Goal: Task Accomplishment & Management: Use online tool/utility

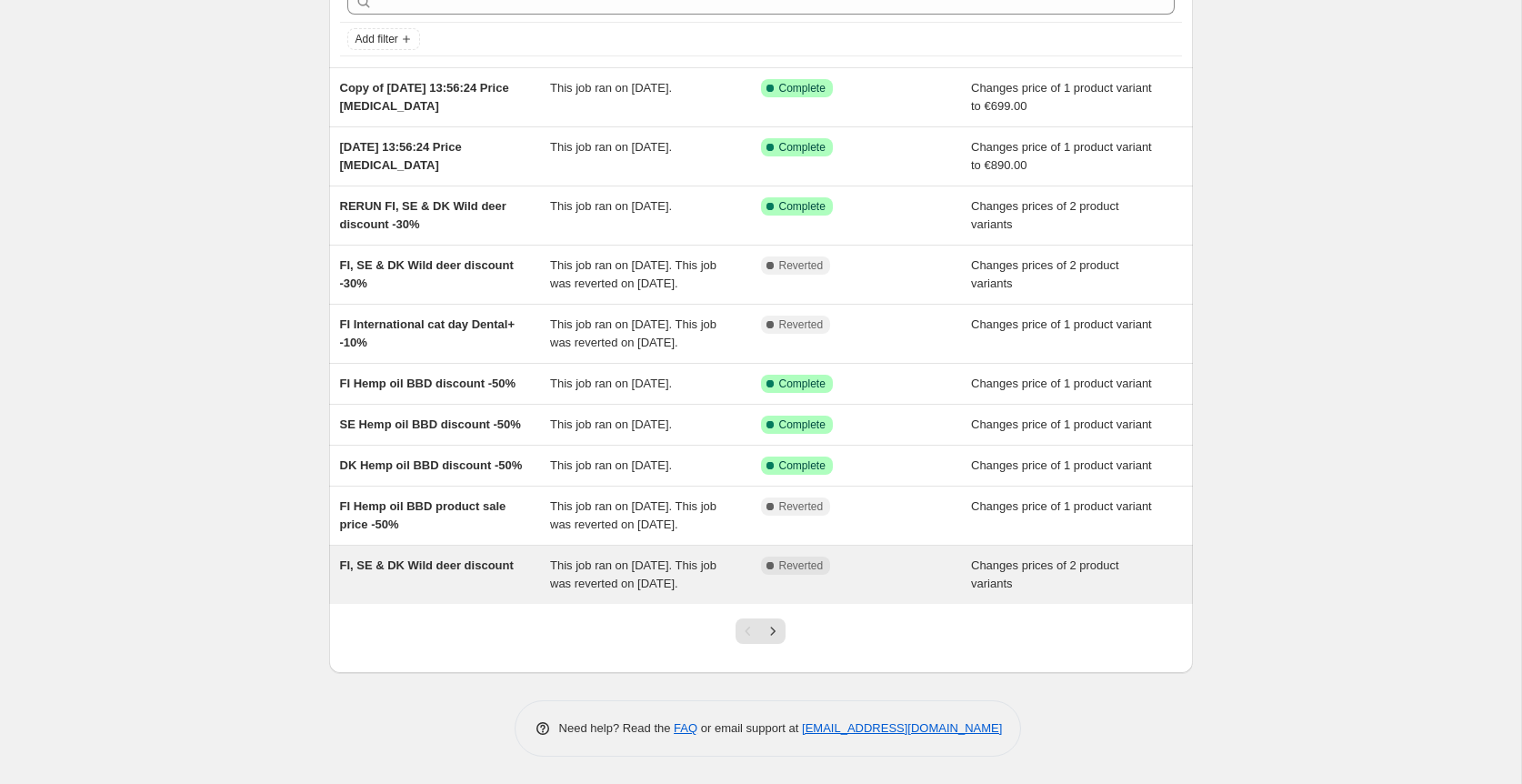
scroll to position [225, 0]
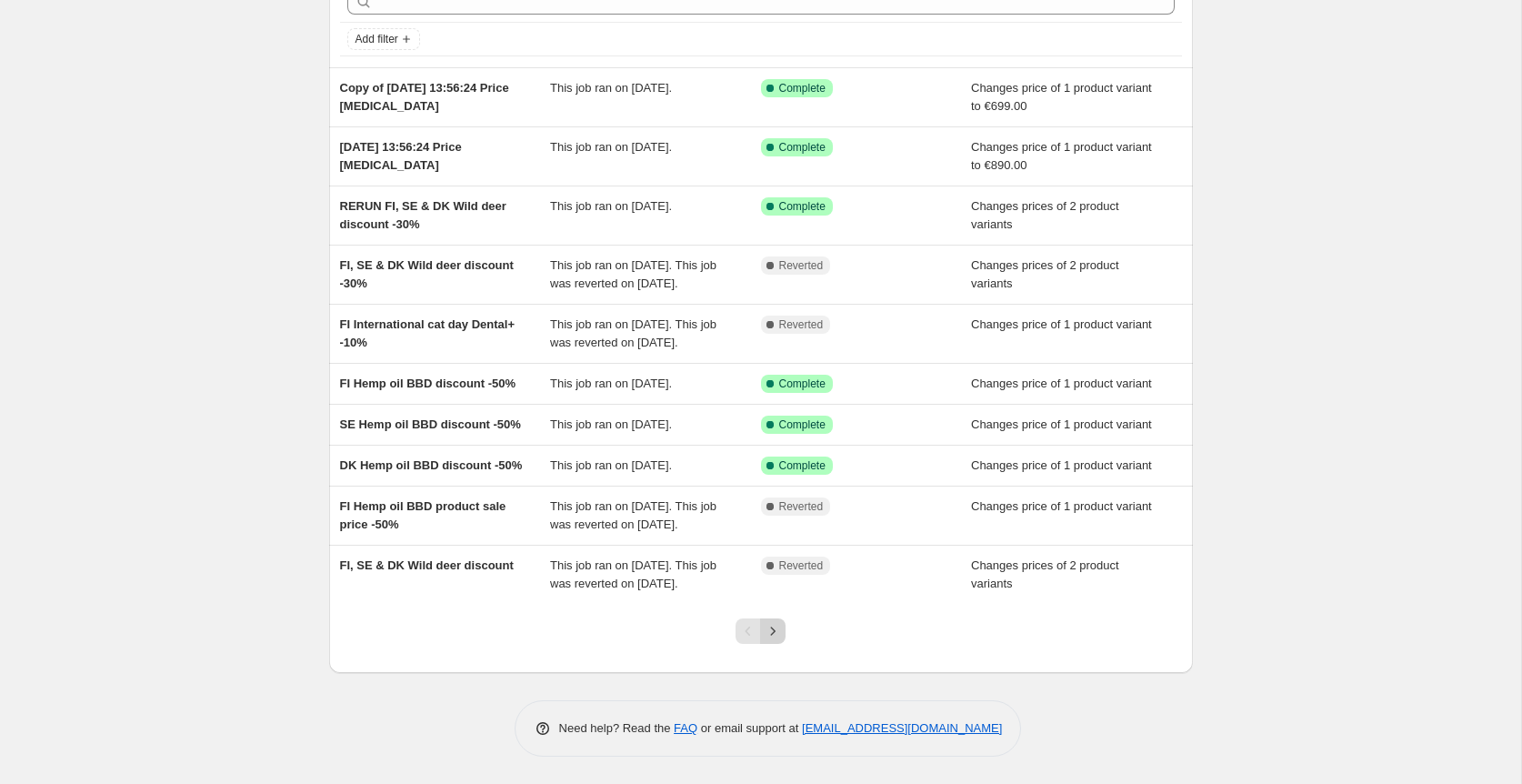
click at [779, 631] on icon "Next" at bounding box center [773, 631] width 18 height 18
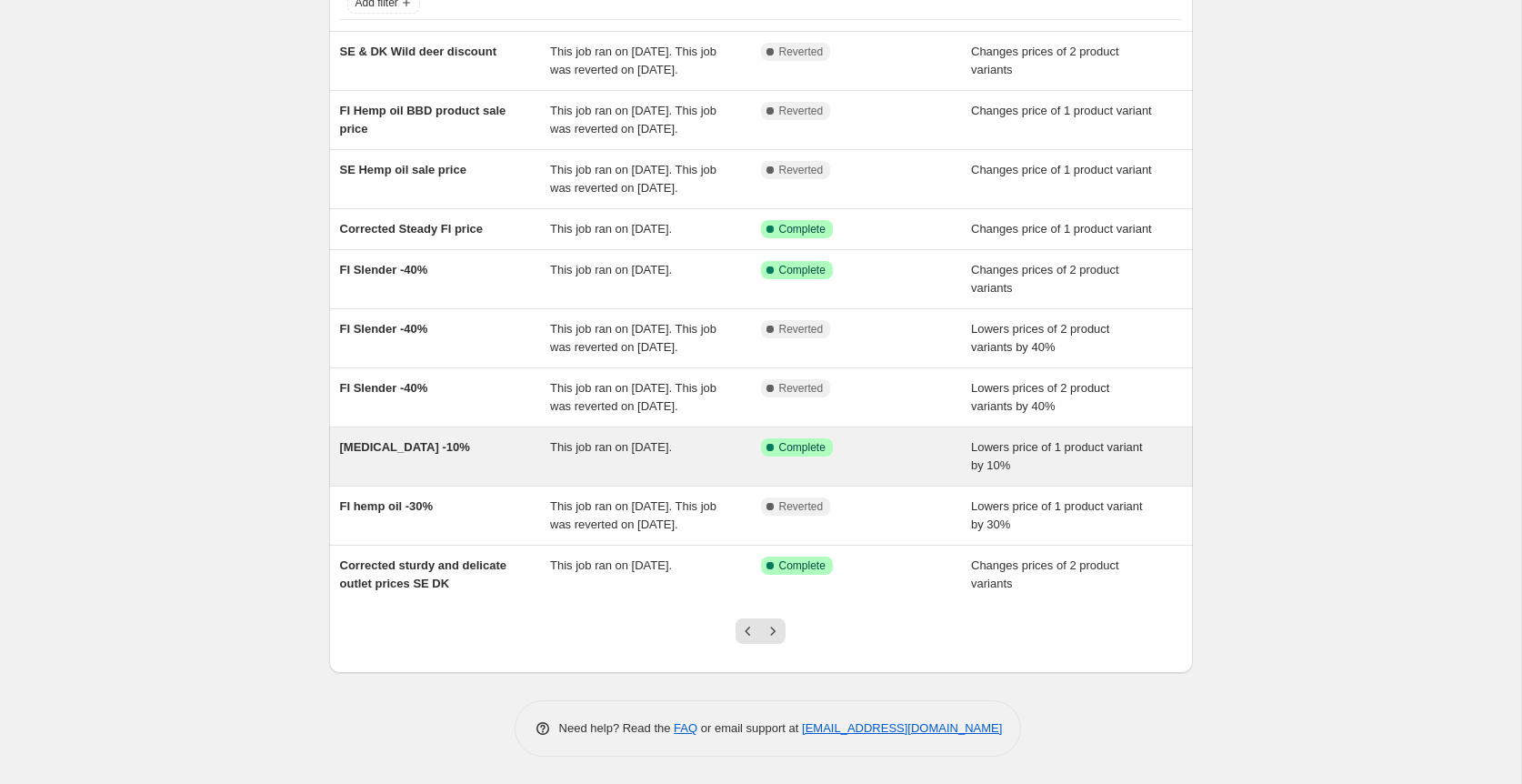
scroll to position [262, 0]
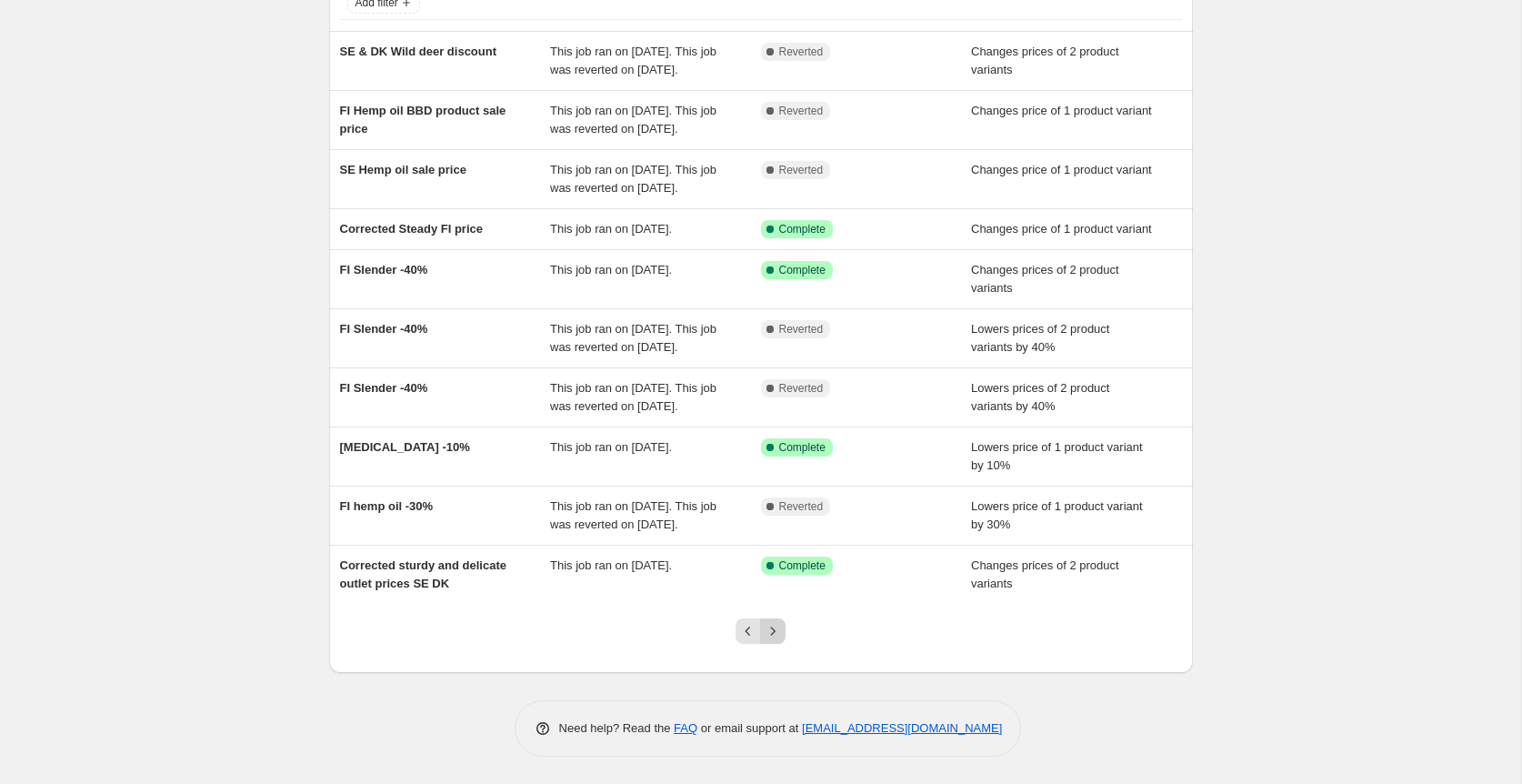
click at [778, 629] on icon "Next" at bounding box center [773, 631] width 18 height 18
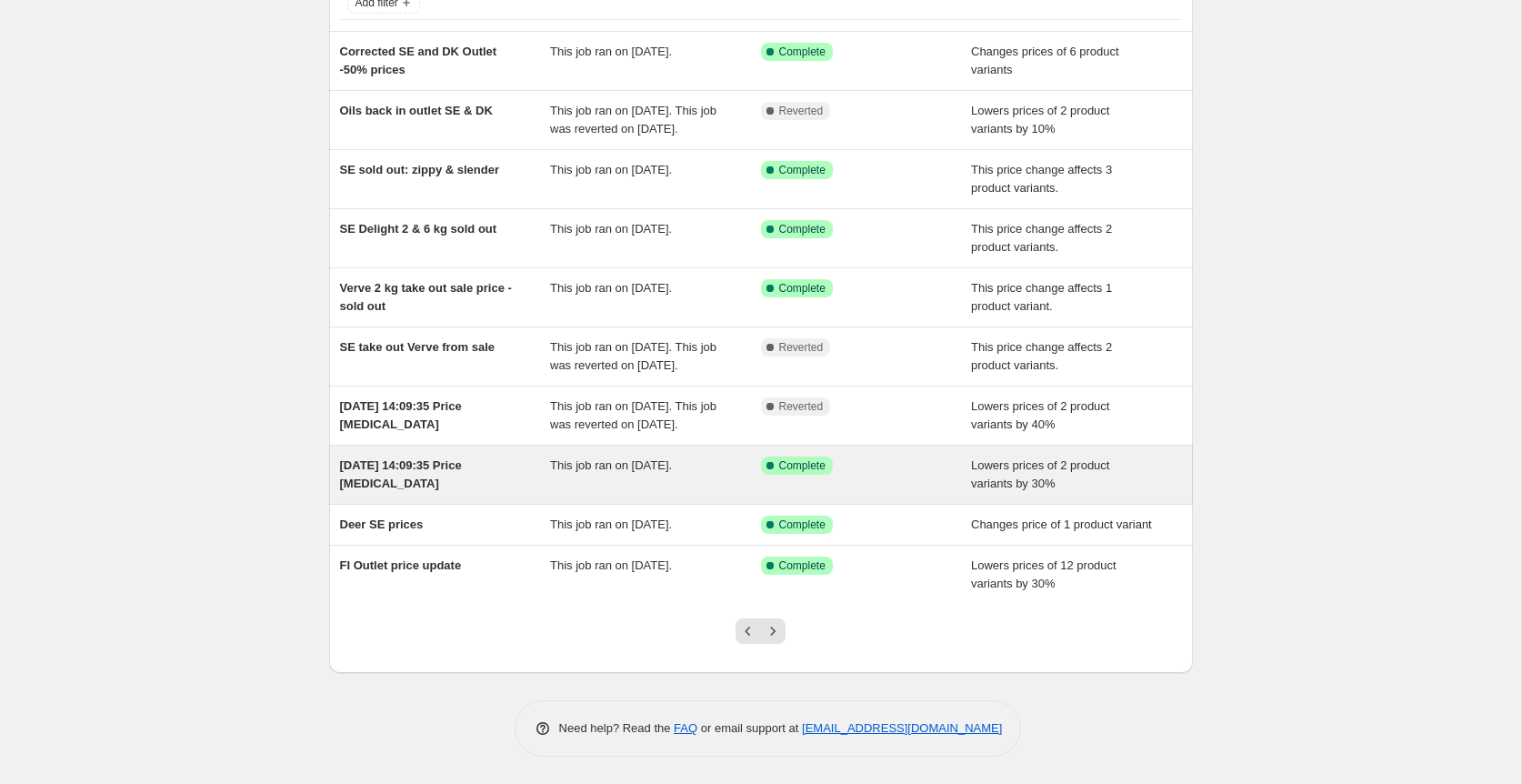
scroll to position [189, 0]
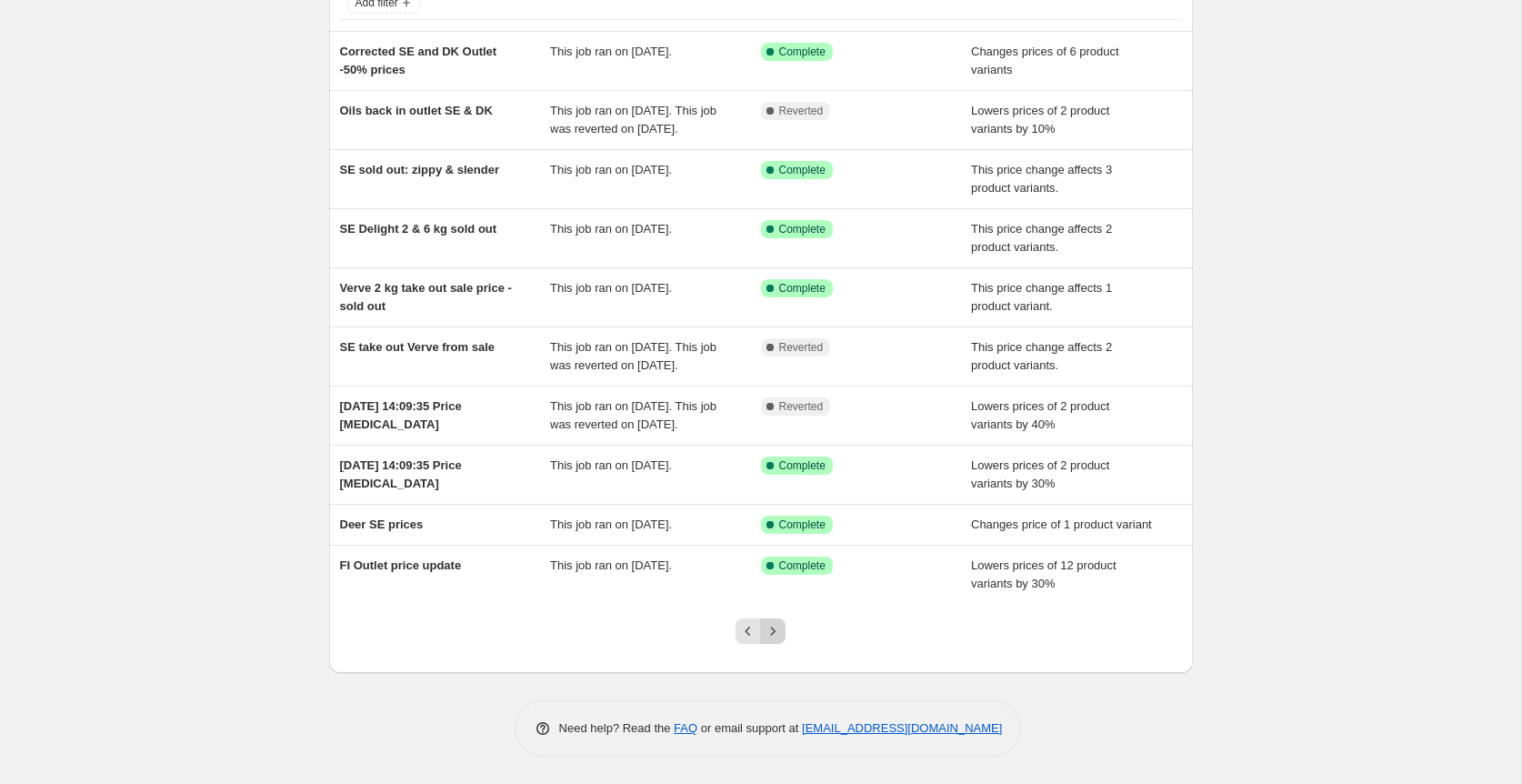
click at [771, 628] on icon "Next" at bounding box center [773, 631] width 18 height 18
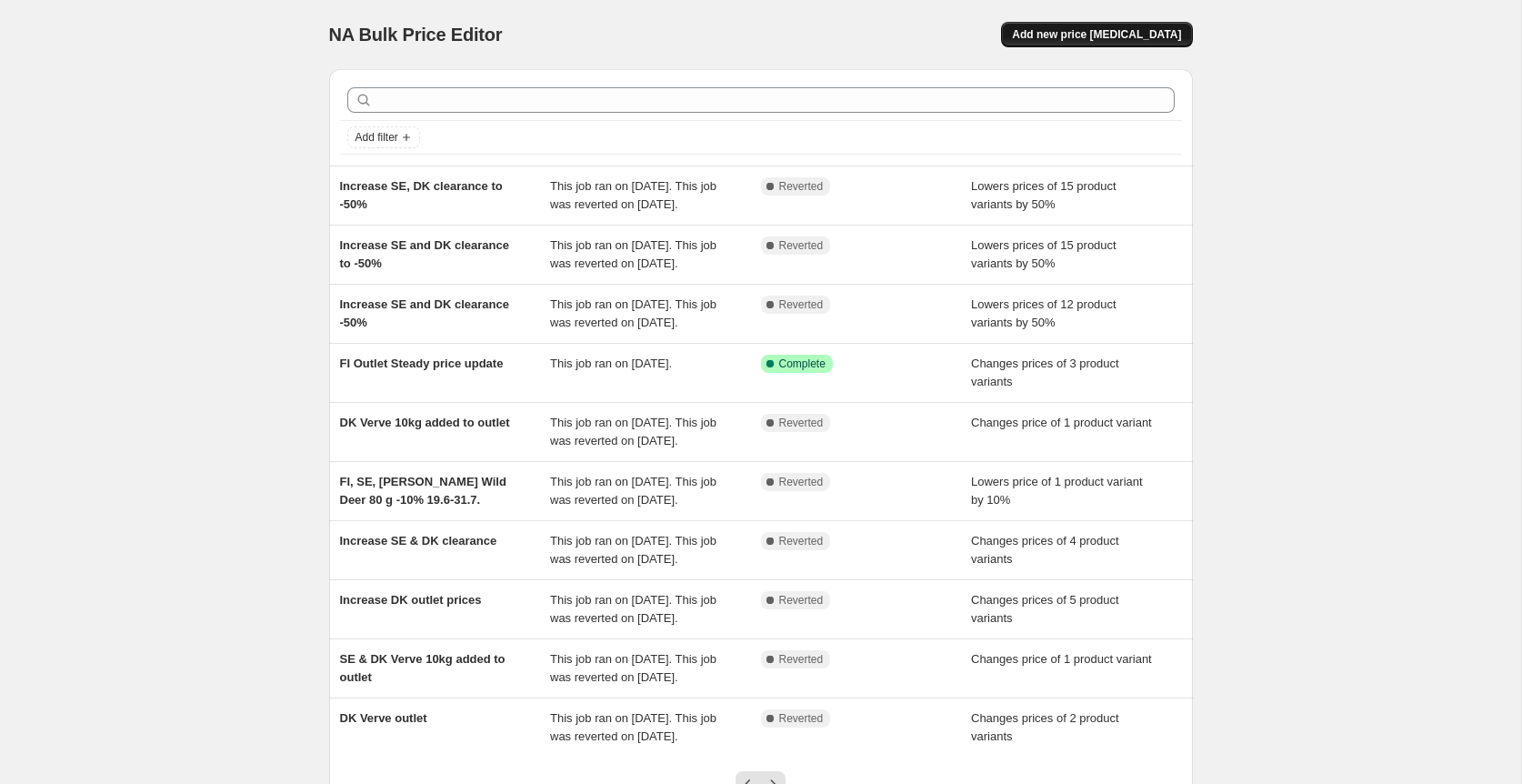
scroll to position [0, 0]
click at [1103, 28] on span "Add new price [MEDICAL_DATA]" at bounding box center [1096, 34] width 170 height 14
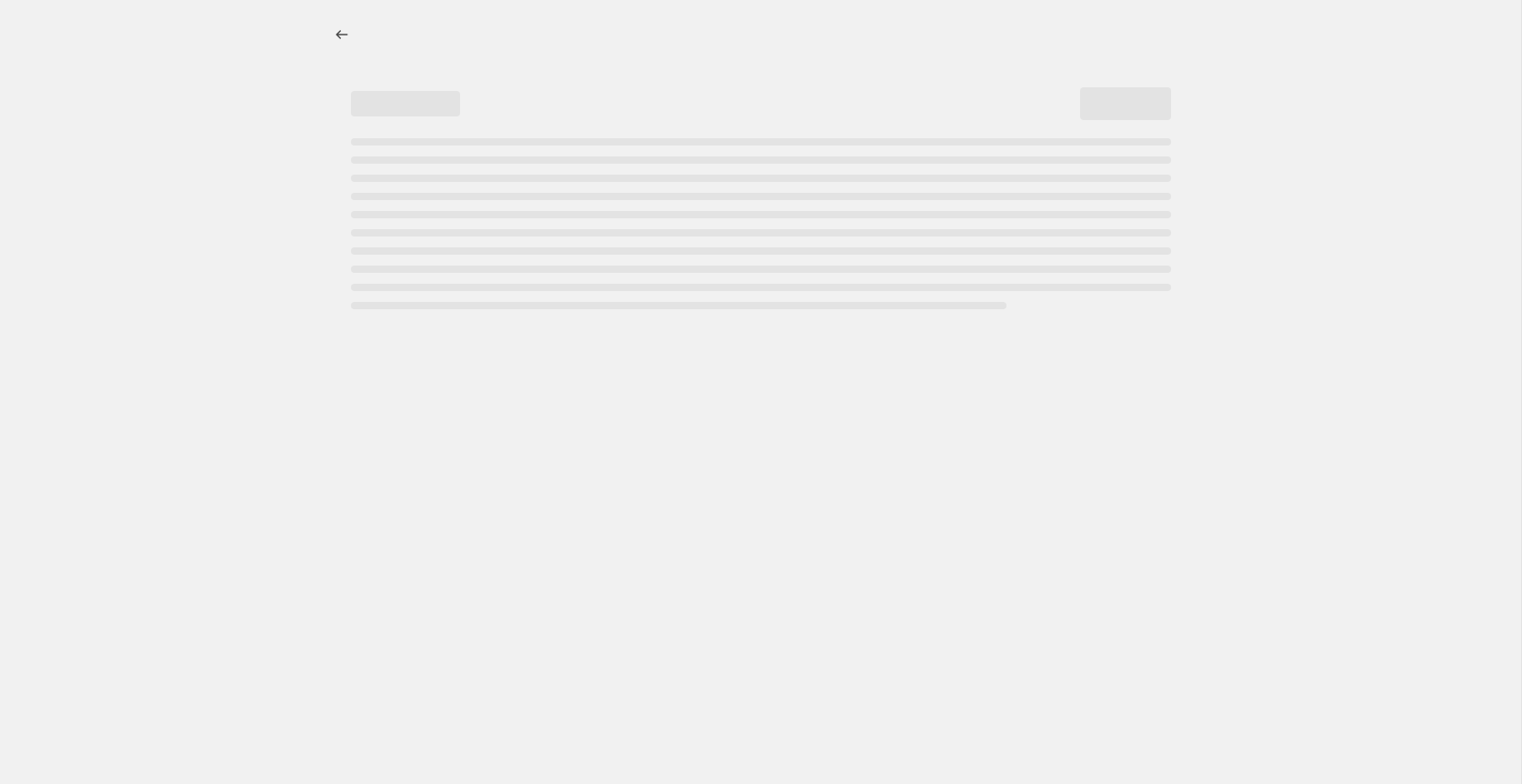
select select "percentage"
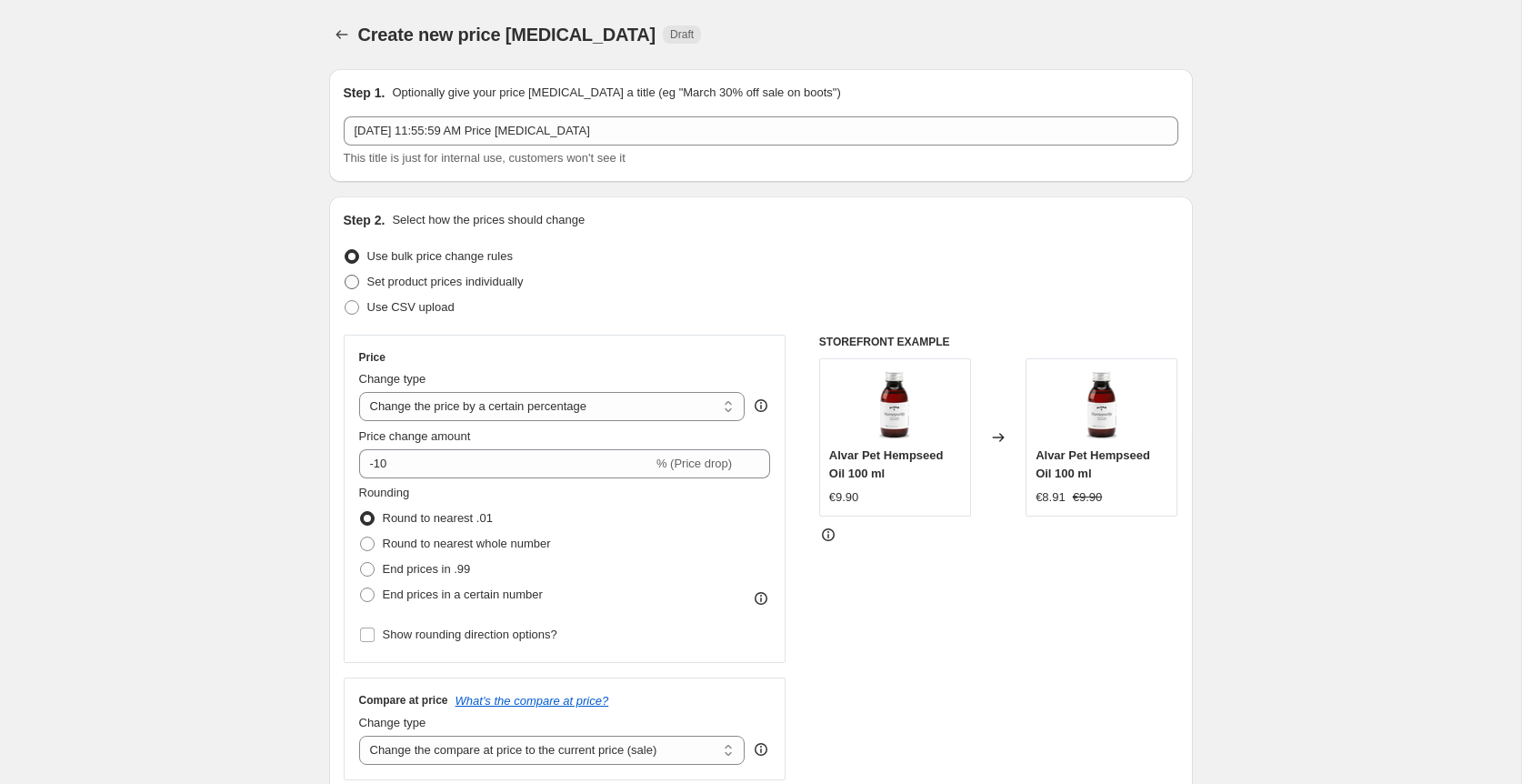
click at [395, 283] on span "Set product prices individually" at bounding box center [445, 281] width 156 height 13
click at [346, 275] on input "Set product prices individually" at bounding box center [345, 274] width 1 height 1
radio input "true"
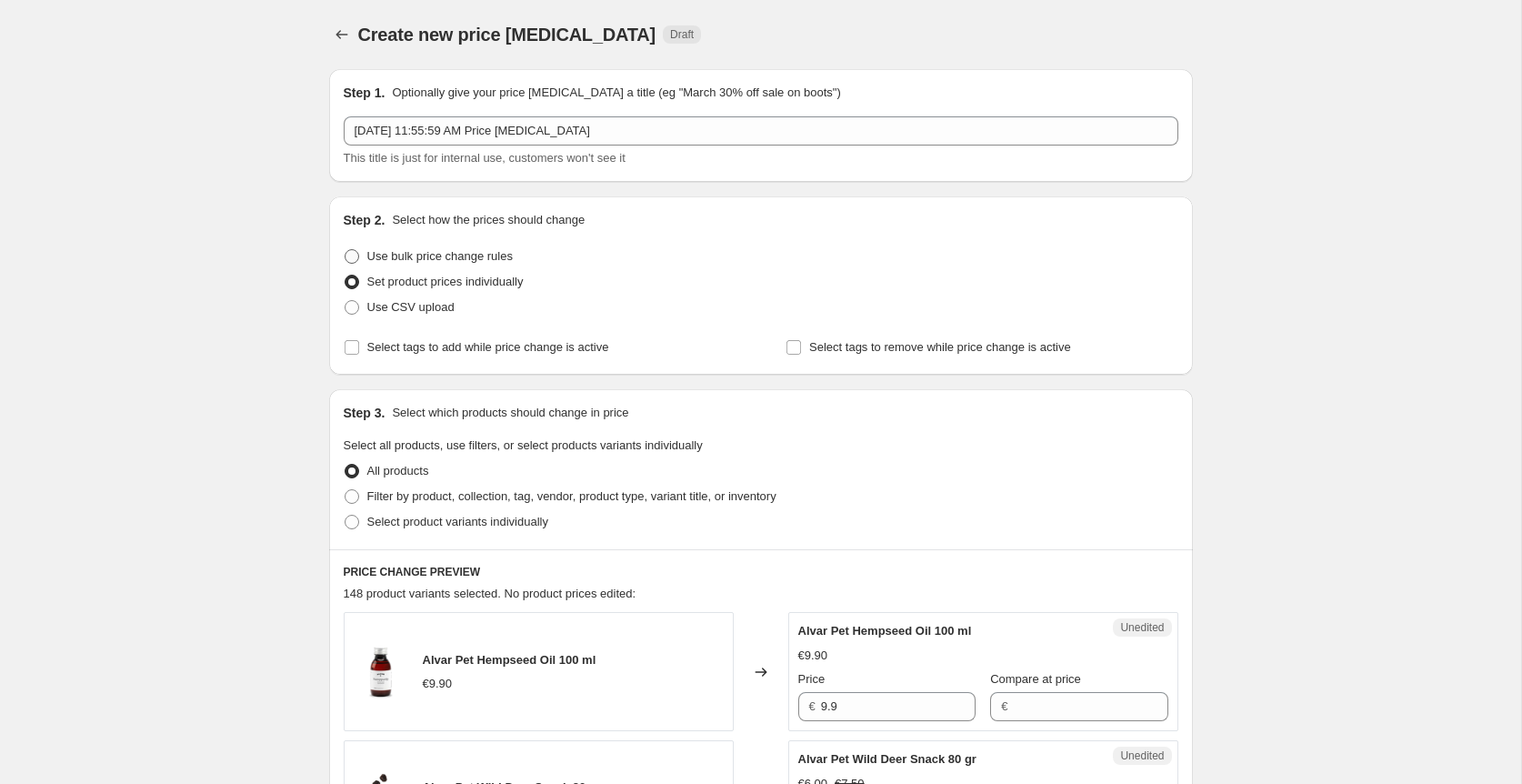
click at [384, 254] on span "Use bulk price change rules" at bounding box center [439, 256] width 145 height 13
click at [346, 250] on input "Use bulk price change rules" at bounding box center [345, 249] width 1 height 1
radio input "true"
select select "percentage"
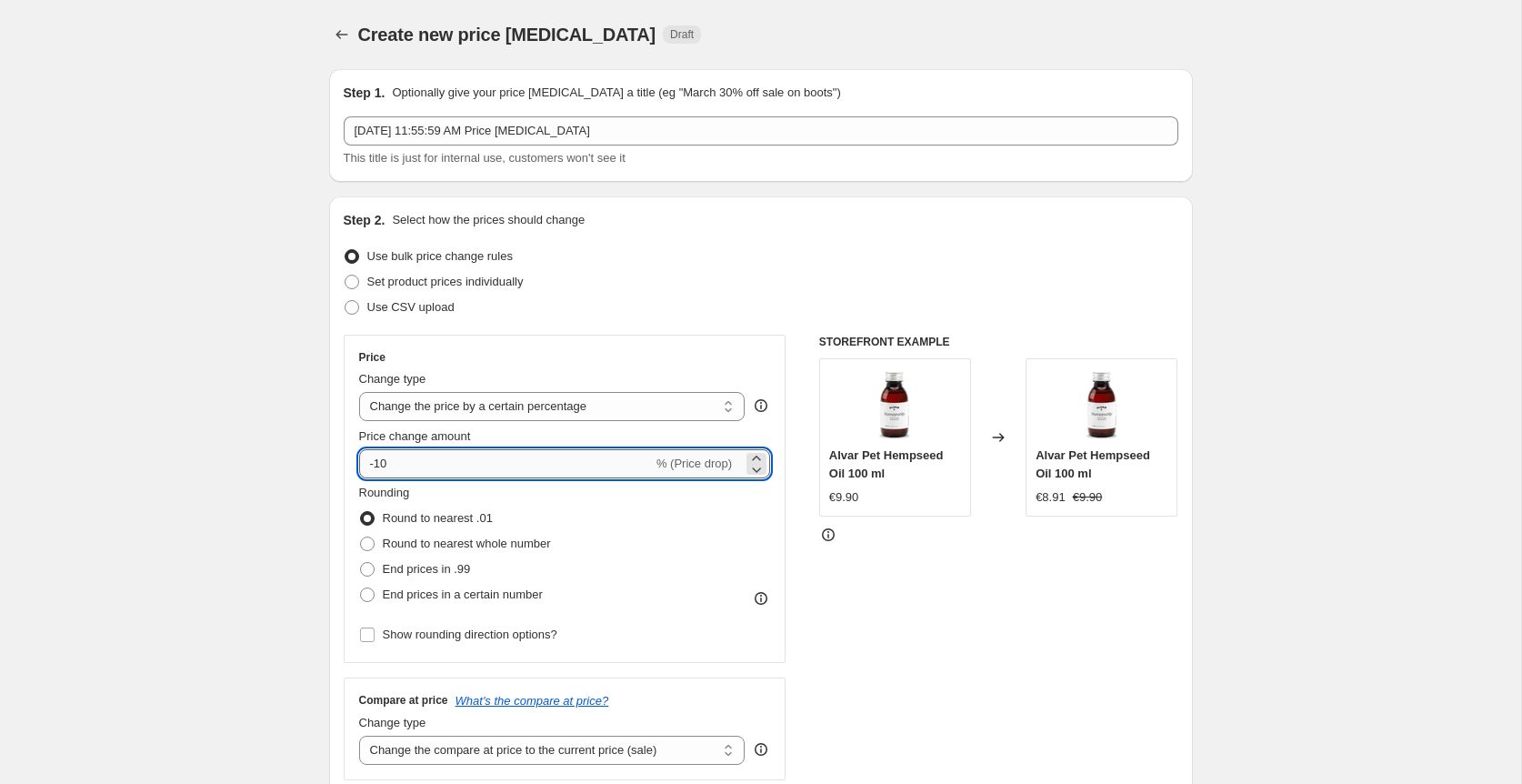
click at [413, 455] on input "-10" at bounding box center [506, 463] width 294 height 29
type input "-20"
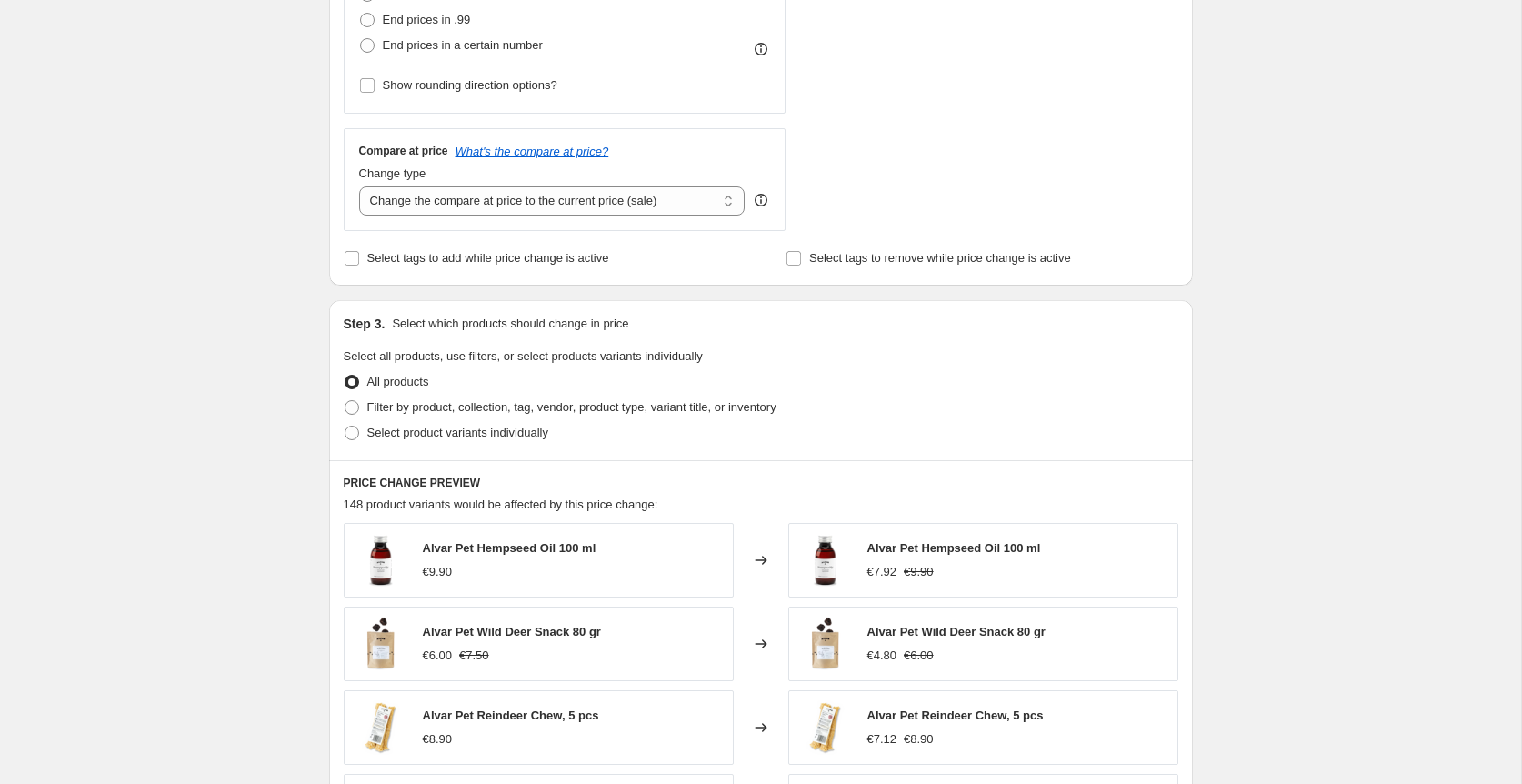
scroll to position [553, 0]
click at [443, 432] on span "Select product variants individually" at bounding box center [458, 429] width 181 height 13
click at [346, 423] on input "Select product variants individually" at bounding box center [345, 422] width 1 height 1
radio input "true"
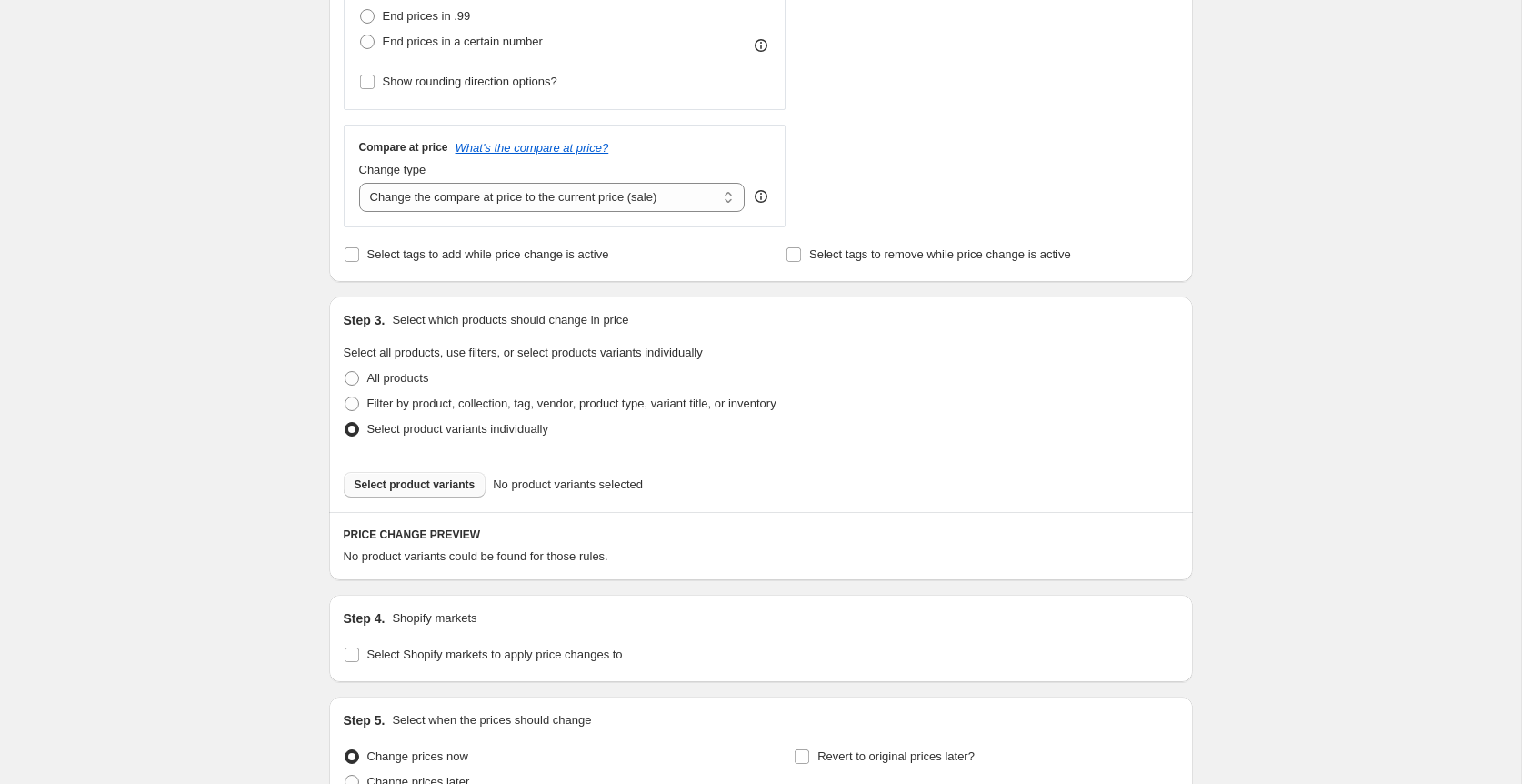
click at [443, 485] on span "Select product variants" at bounding box center [415, 484] width 121 height 14
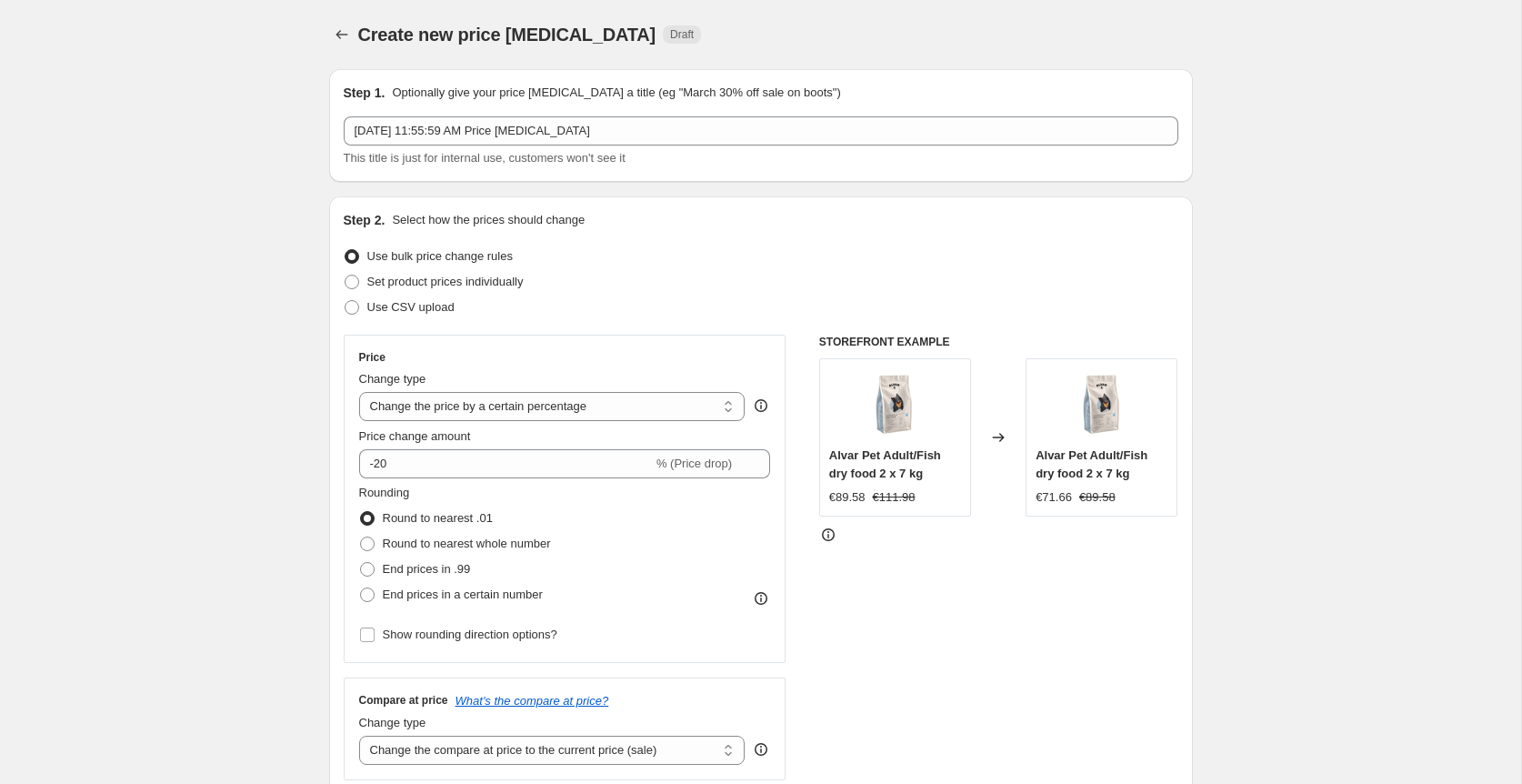
scroll to position [0, 0]
click at [348, 35] on icon "Price change jobs" at bounding box center [341, 34] width 18 height 18
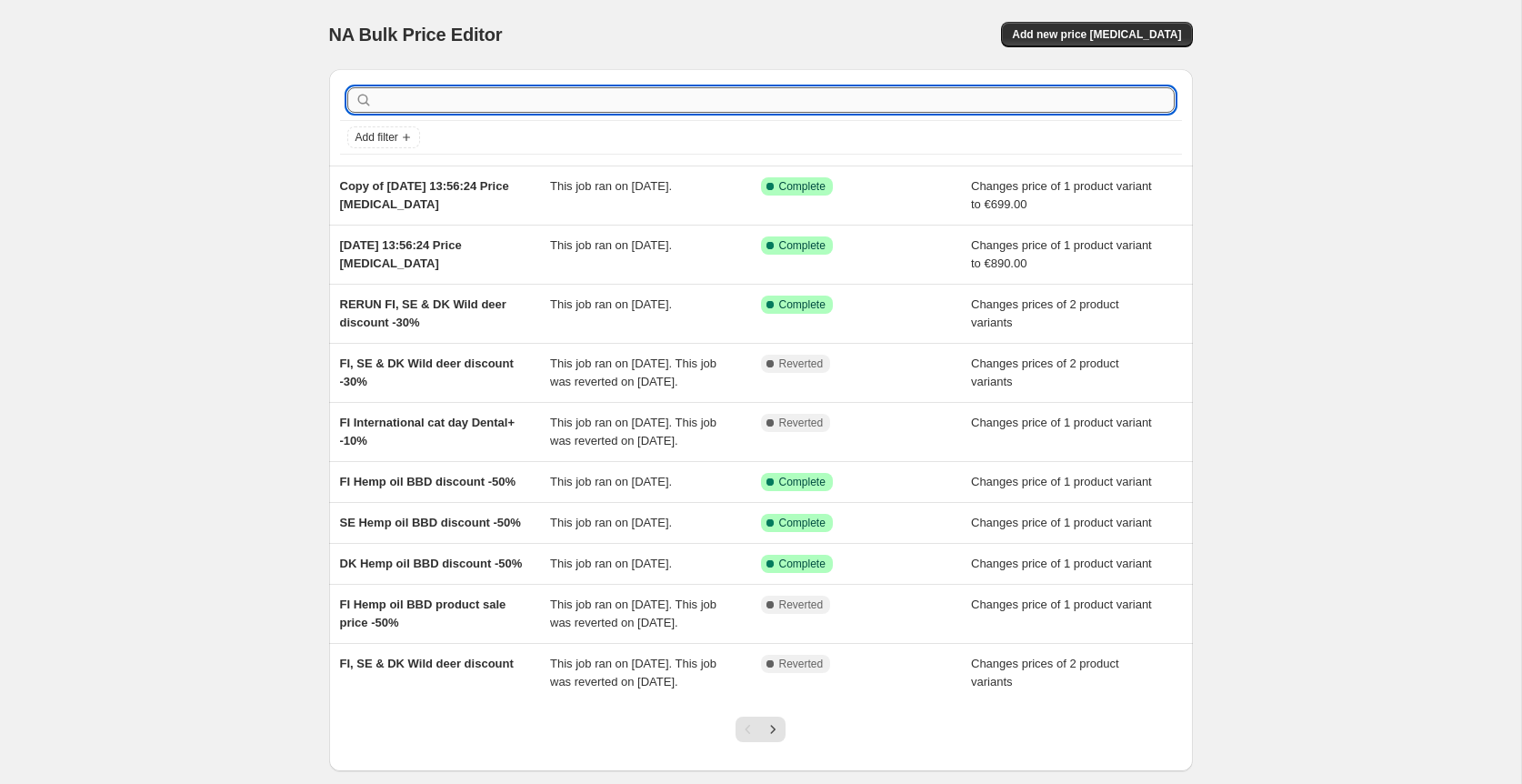
click at [961, 102] on input "text" at bounding box center [775, 100] width 799 height 25
type input "7kg"
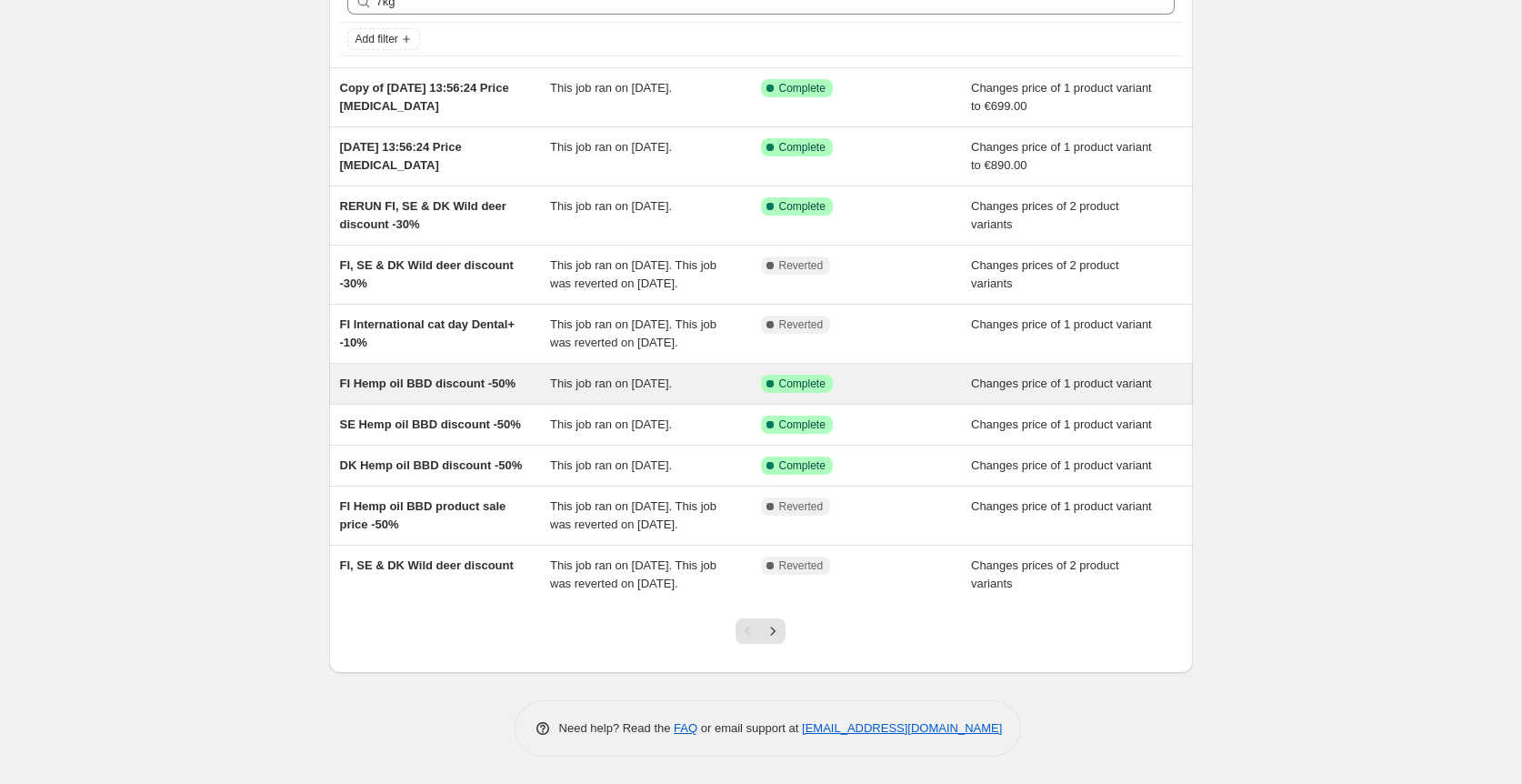
scroll to position [225, 0]
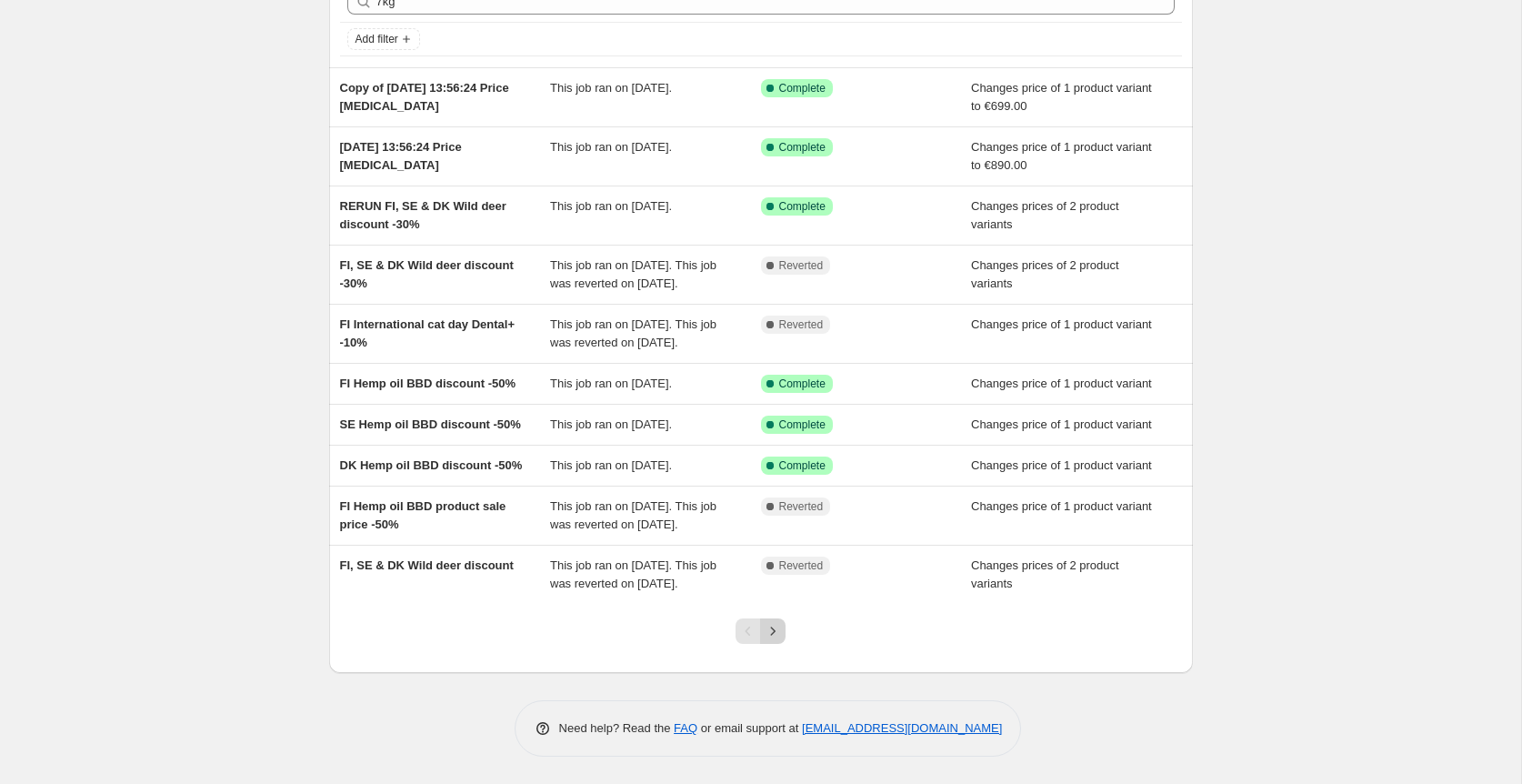
click at [775, 628] on icon "Next" at bounding box center [773, 631] width 18 height 18
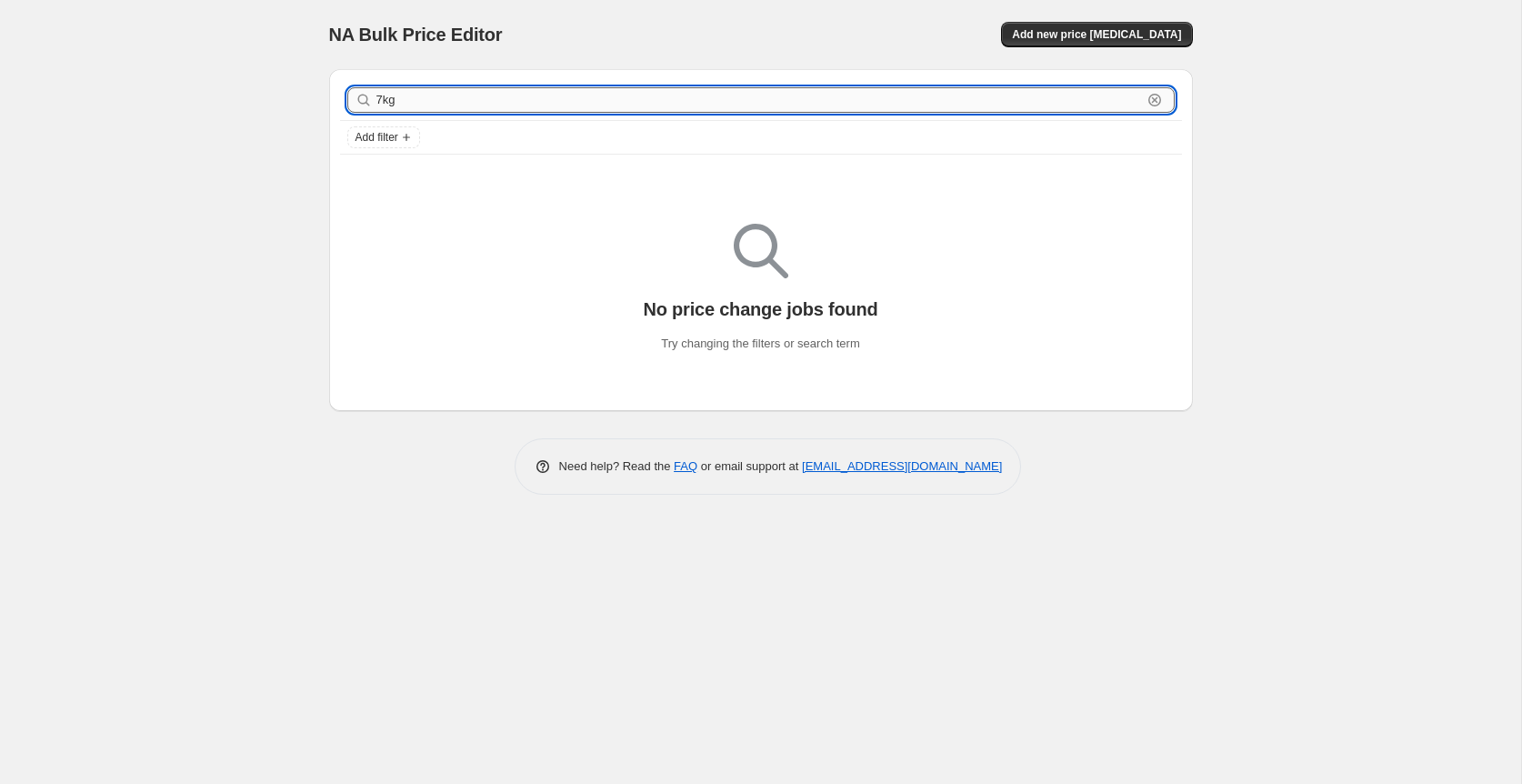
click at [547, 93] on input "7kg" at bounding box center [759, 100] width 766 height 25
type input "bulk"
